Goal: Subscribe to service/newsletter

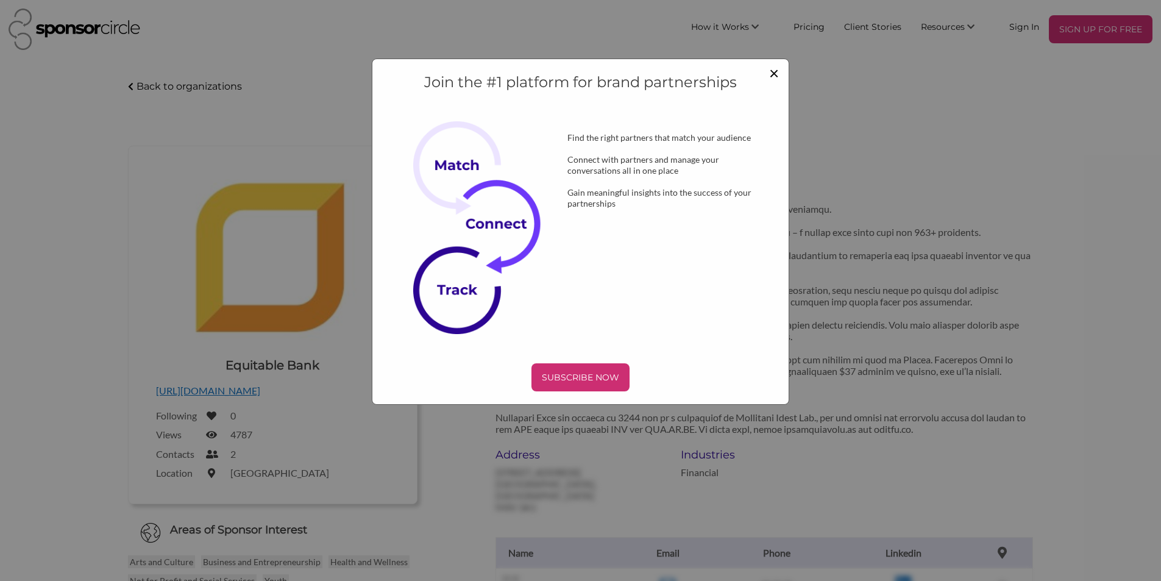
click at [777, 82] on span "×" at bounding box center [774, 72] width 10 height 21
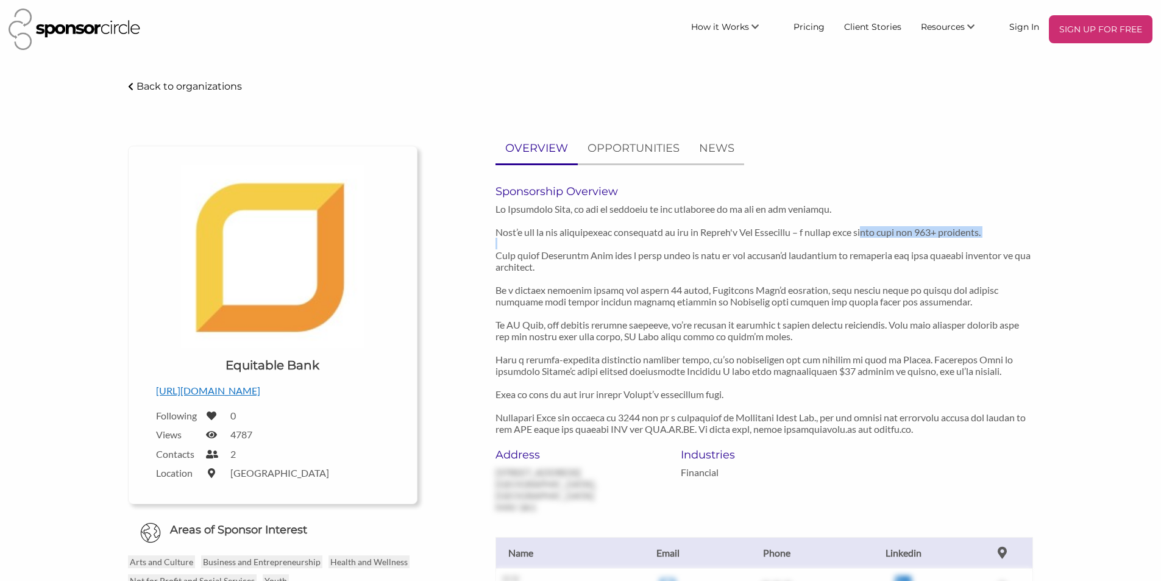
drag, startPoint x: 891, startPoint y: 229, endPoint x: 911, endPoint y: 248, distance: 28.0
click at [911, 248] on p at bounding box center [763, 318] width 537 height 231
click at [1039, 335] on div "Sponsorship Overview" at bounding box center [764, 316] width 556 height 263
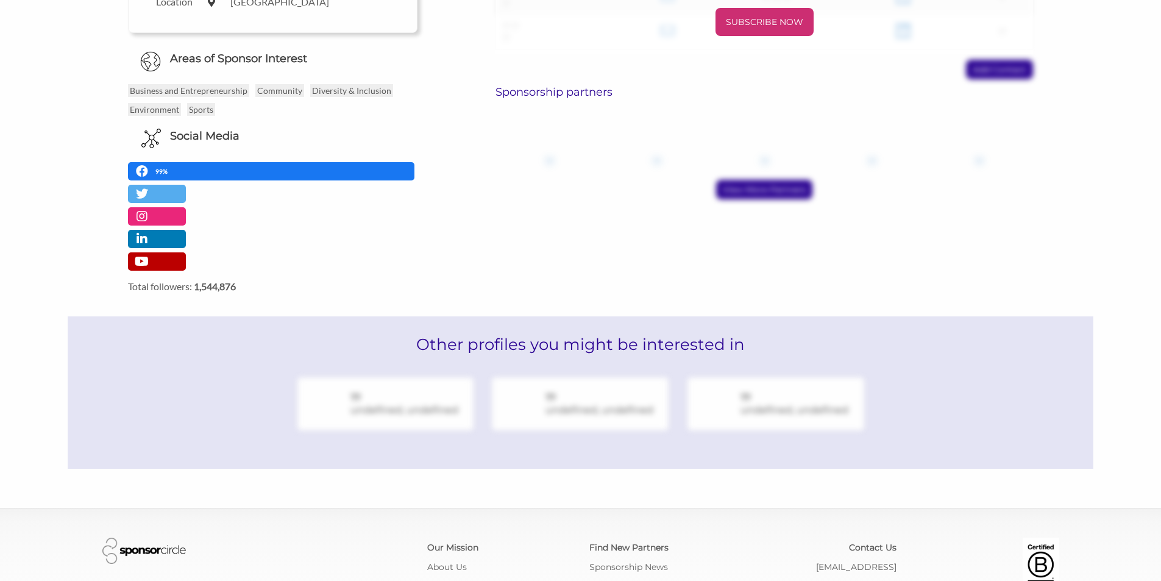
scroll to position [554, 0]
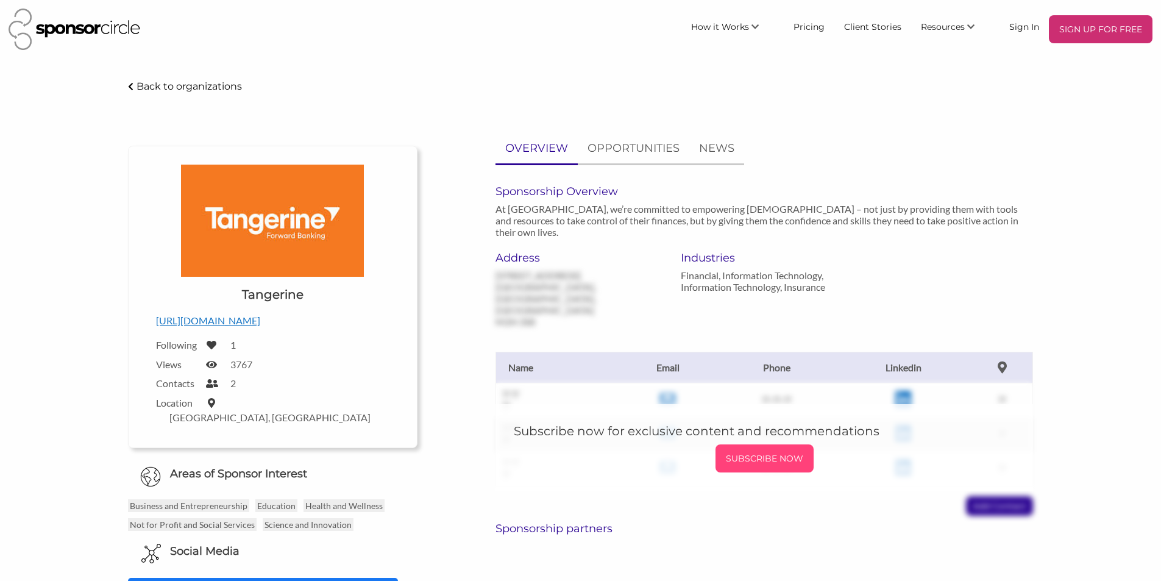
click at [761, 449] on p "SUBSCRIBE NOW" at bounding box center [764, 458] width 88 height 18
